Goal: Information Seeking & Learning: Learn about a topic

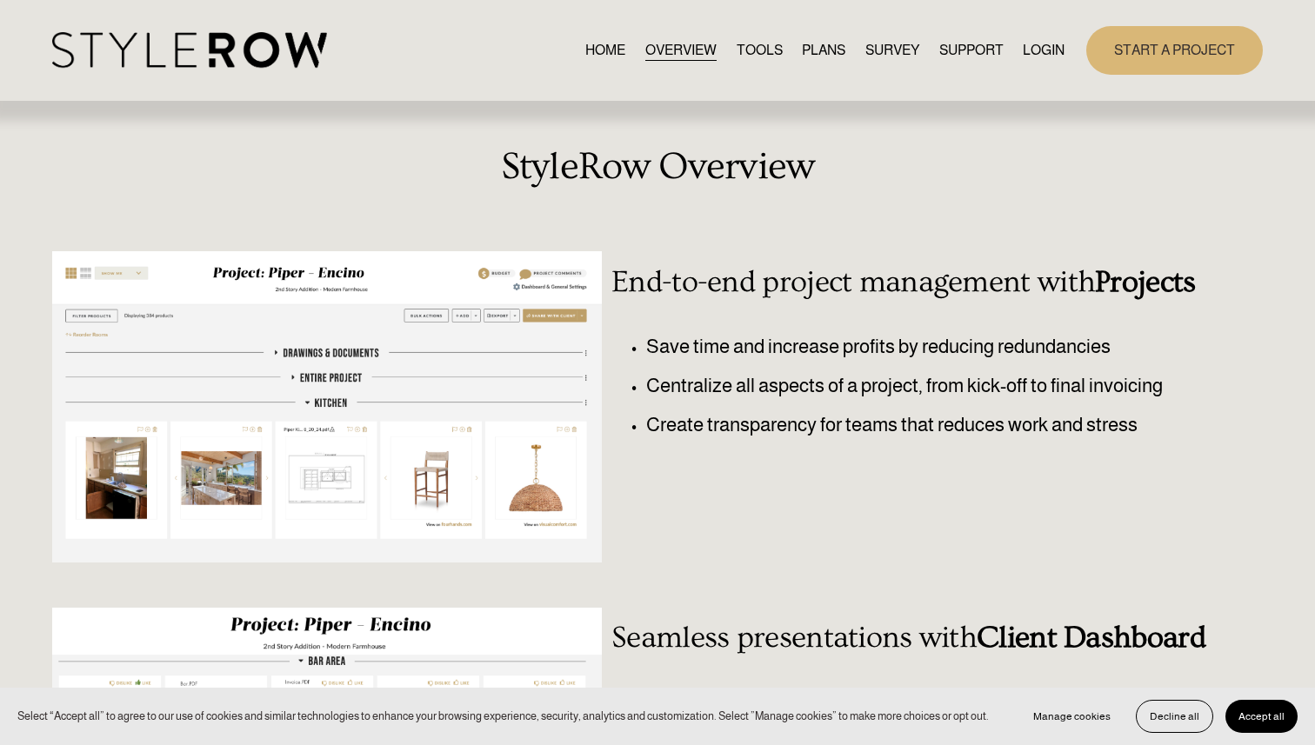
click at [739, 53] on link "TOOLS" at bounding box center [760, 49] width 46 height 23
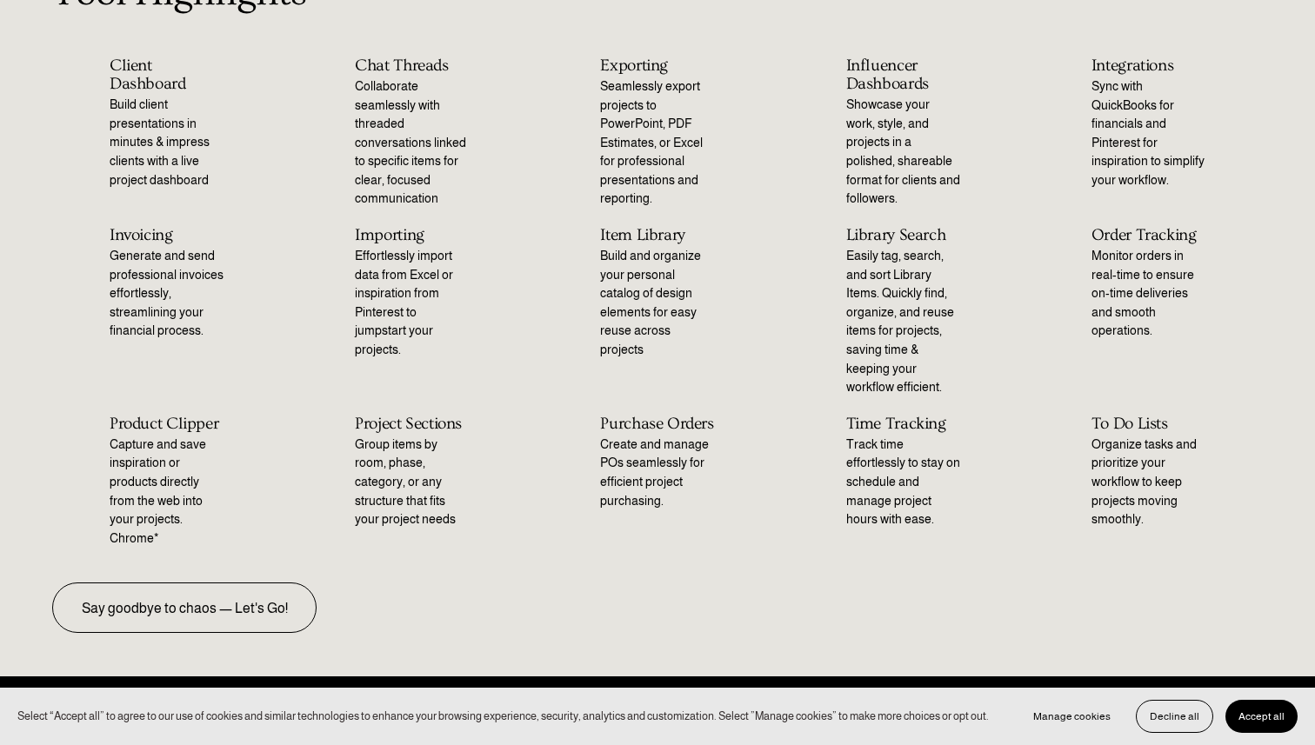
scroll to position [196, 0]
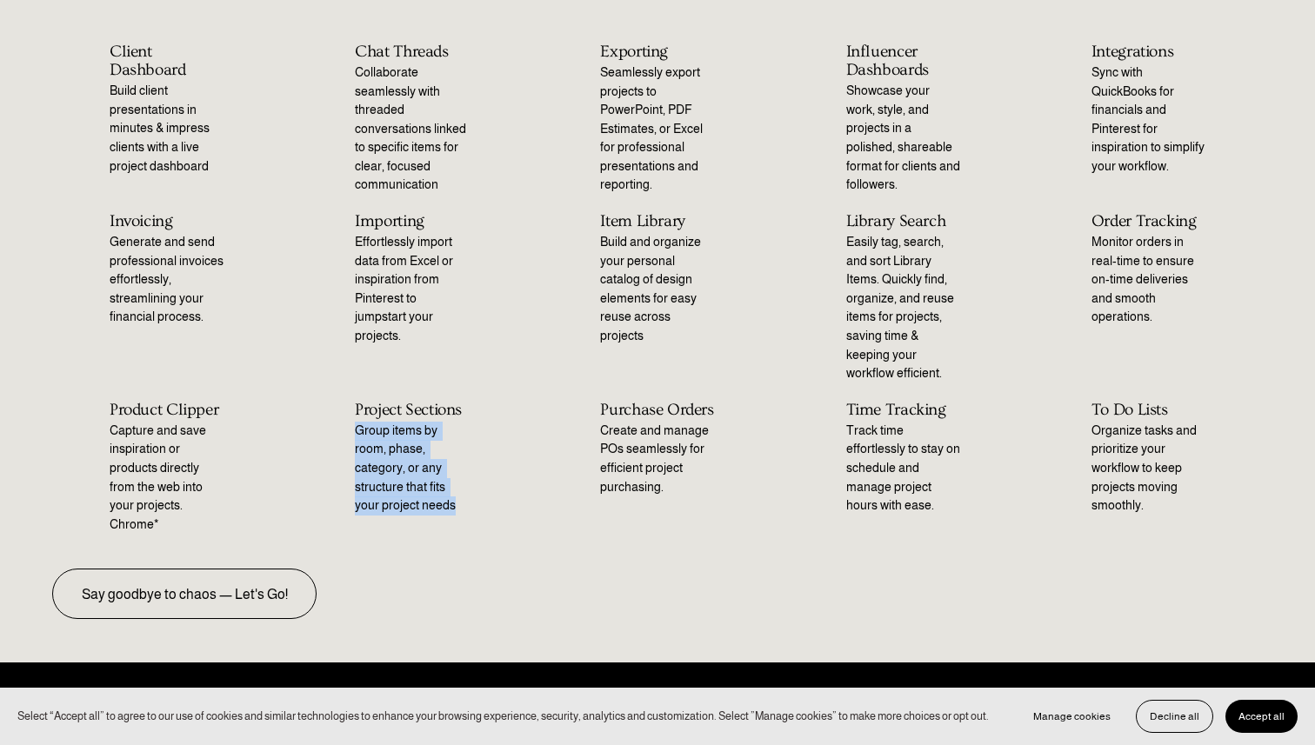
drag, startPoint x: 355, startPoint y: 434, endPoint x: 457, endPoint y: 502, distance: 122.3
click at [457, 504] on p "Group items by room, phase, category, or any structure that fits your project n…" at bounding box center [412, 469] width 114 height 94
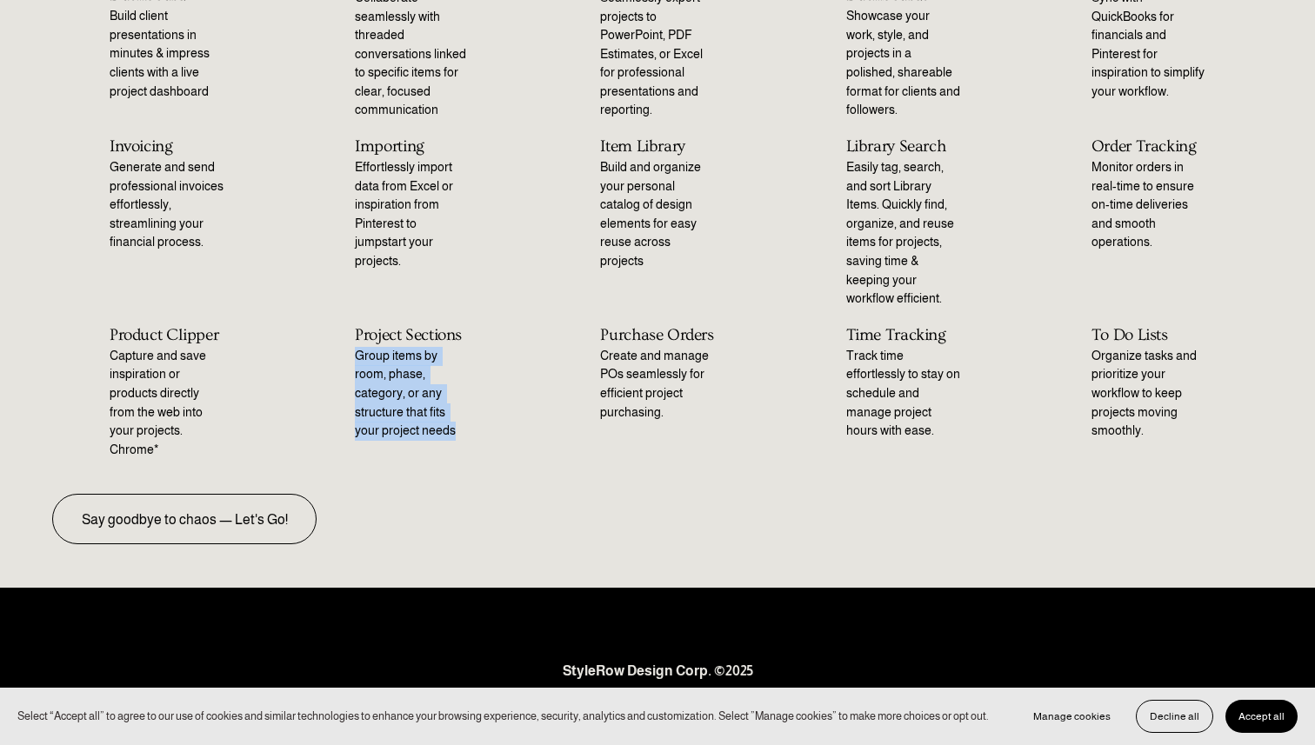
scroll to position [266, 0]
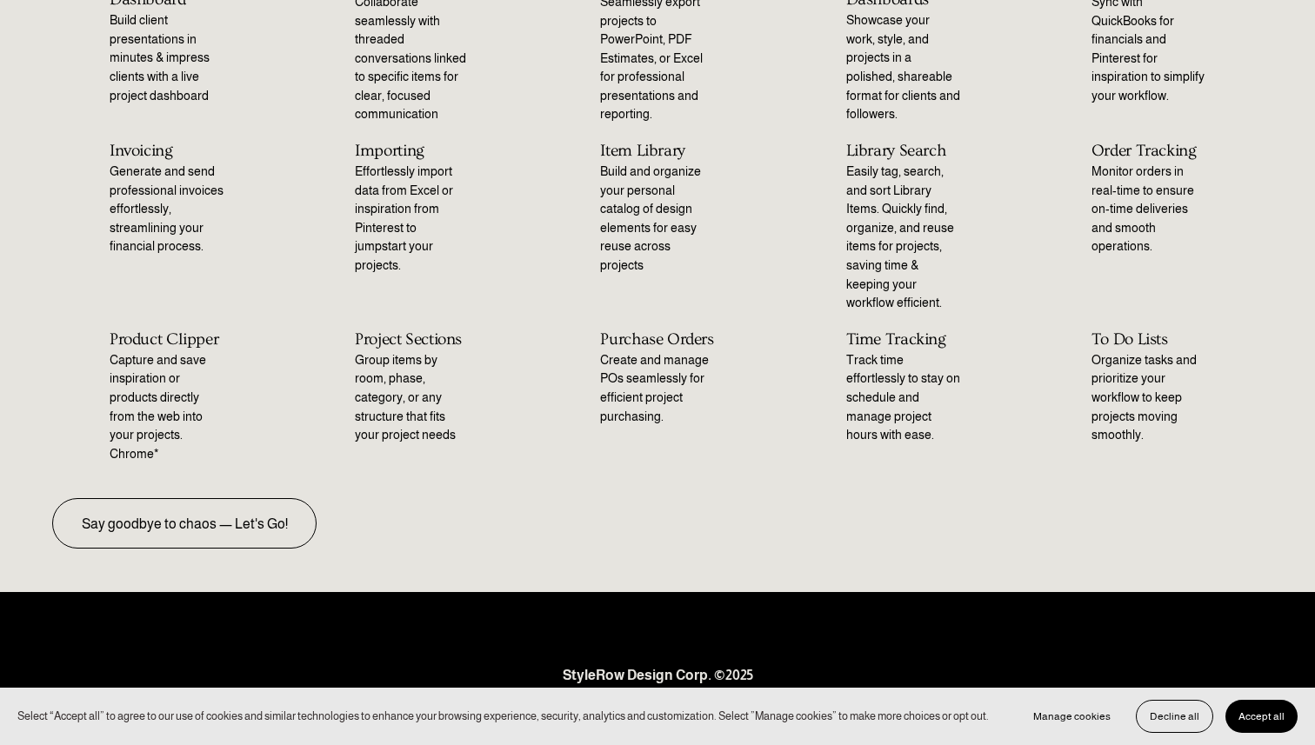
click at [424, 384] on p "Group items by room, phase, category, or any structure that fits your project n…" at bounding box center [412, 398] width 114 height 94
drag, startPoint x: 424, startPoint y: 384, endPoint x: 382, endPoint y: 384, distance: 41.7
click at [382, 384] on p "Group items by room, phase, category, or any structure that fits your project n…" at bounding box center [412, 398] width 114 height 94
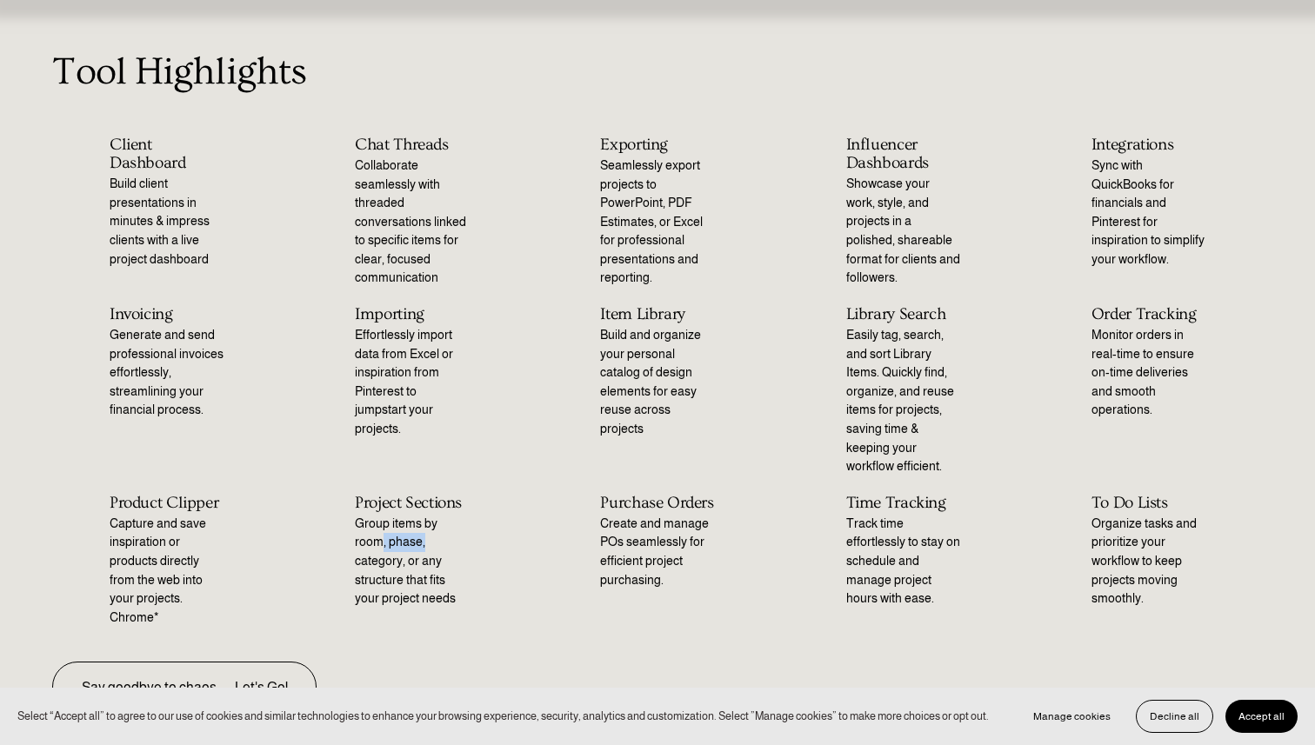
scroll to position [108, 0]
